Goal: Information Seeking & Learning: Learn about a topic

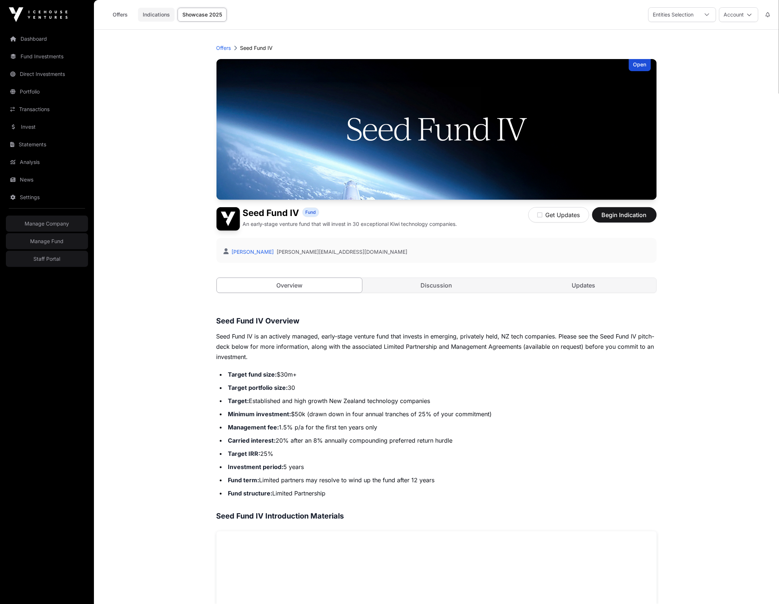
click at [163, 16] on link "Indications" at bounding box center [156, 15] width 37 height 14
click at [36, 132] on link "Invest" at bounding box center [47, 127] width 82 height 16
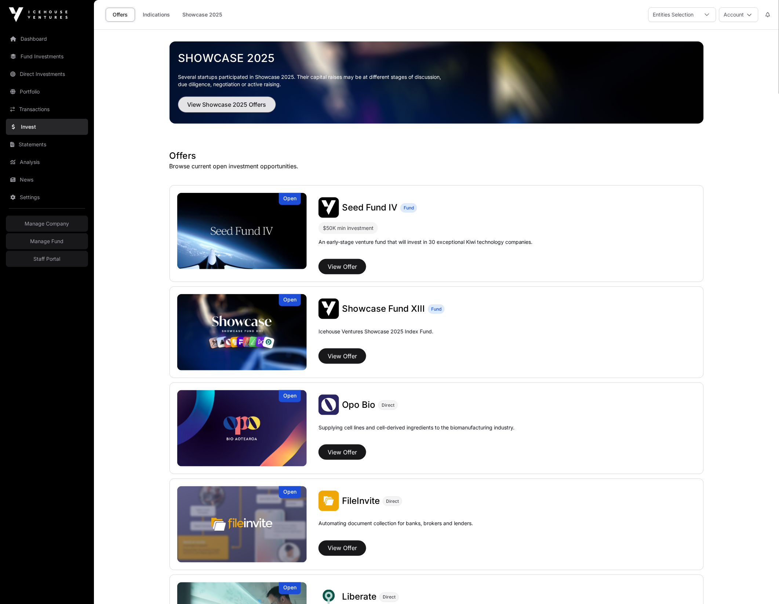
click at [215, 101] on span "View Showcase 2025 Offers" at bounding box center [226, 104] width 79 height 9
